Goal: Ask a question

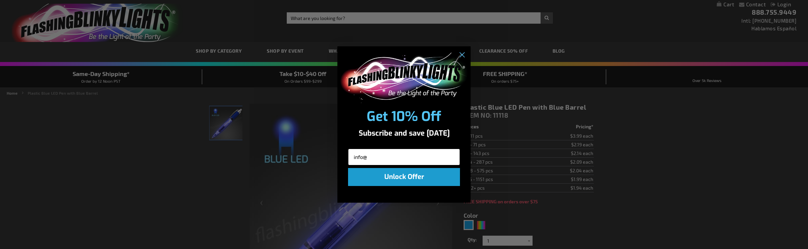
type input "[EMAIL_ADDRESS][DOMAIN_NAME]"
click at [395, 174] on button "Unlock Offer" at bounding box center [404, 177] width 112 height 18
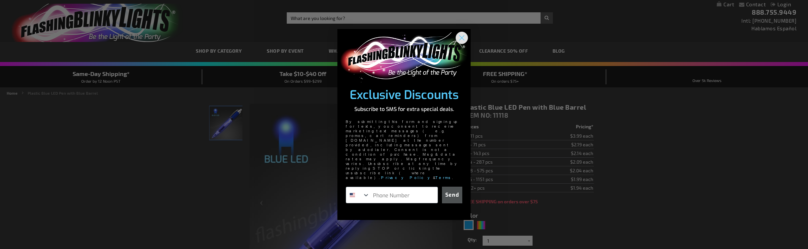
click at [460, 43] on circle "Close dialog" at bounding box center [461, 37] width 11 height 11
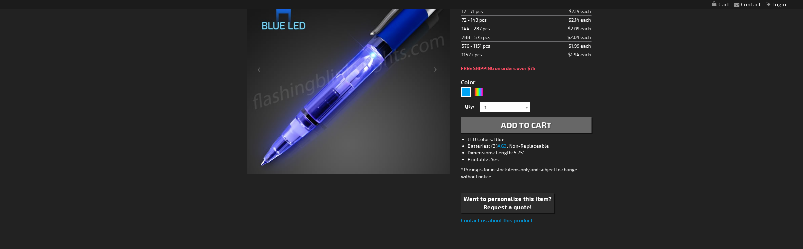
scroll to position [166, 0]
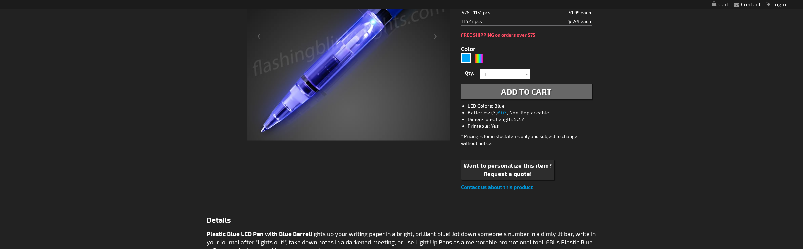
click at [477, 186] on link "Contact us about this product" at bounding box center [497, 186] width 72 height 6
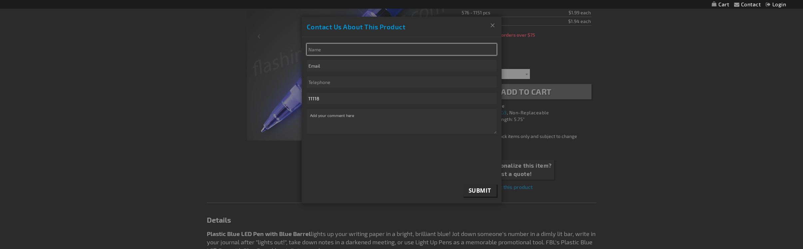
click at [325, 50] on input "* Name" at bounding box center [402, 49] width 190 height 11
type input "[PERSON_NAME] [PERSON_NAME]"
type input "[EMAIL_ADDRESS][DOMAIN_NAME]"
type input "6466439888"
click at [310, 118] on textarea "* Comment" at bounding box center [402, 121] width 190 height 25
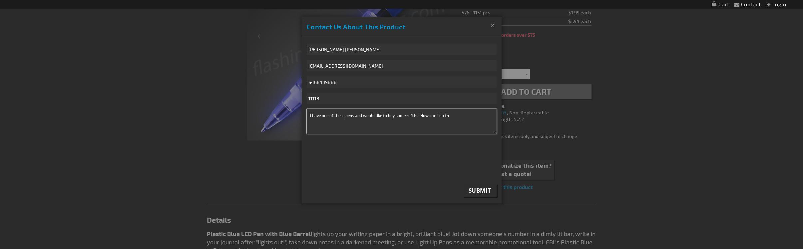
click at [445, 115] on textarea "I have one of these pens and would like to buy some refills. How can I do th" at bounding box center [402, 121] width 190 height 25
type textarea "I have one of these pens and would like to buy some refills. How can I do this?"
click at [473, 190] on span "Submit" at bounding box center [479, 190] width 23 height 8
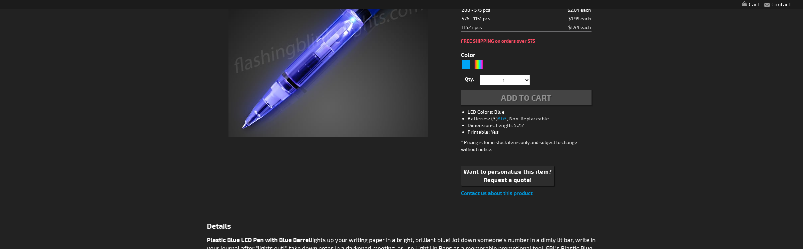
type input "5629"
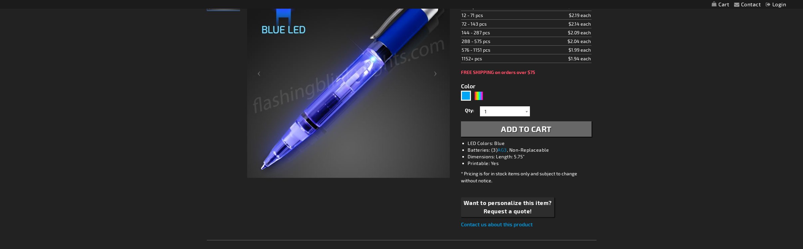
scroll to position [100, 0]
